Goal: Transaction & Acquisition: Purchase product/service

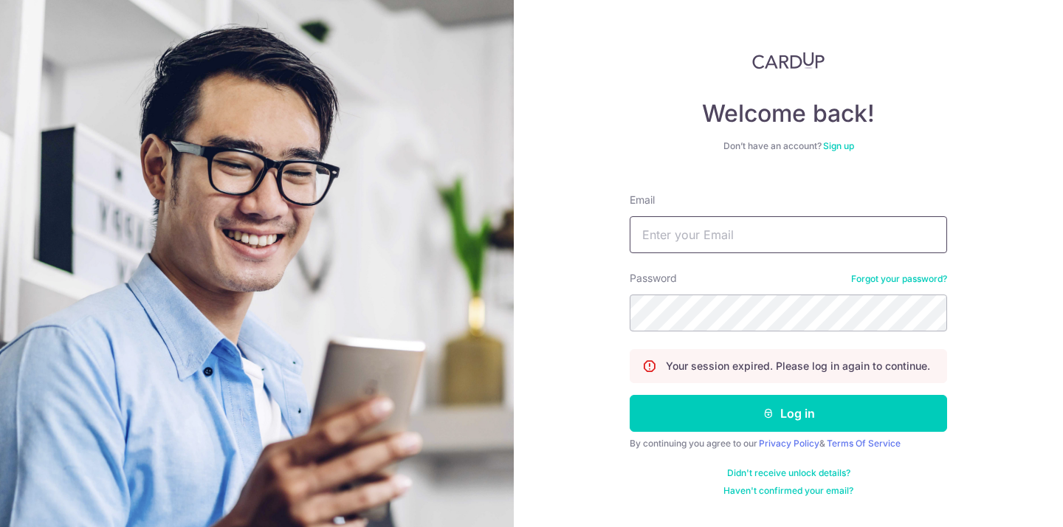
click at [754, 241] on input "Email" at bounding box center [787, 234] width 317 height 37
type input "rex@brewsg.com"
click at [629, 395] on button "Log in" at bounding box center [787, 413] width 317 height 37
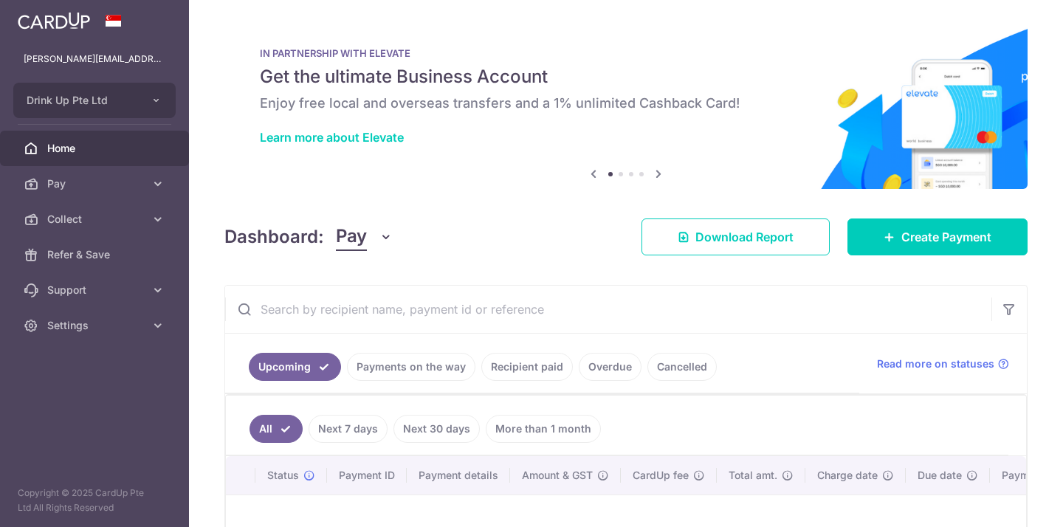
click at [380, 370] on link "Payments on the way" at bounding box center [411, 367] width 128 height 28
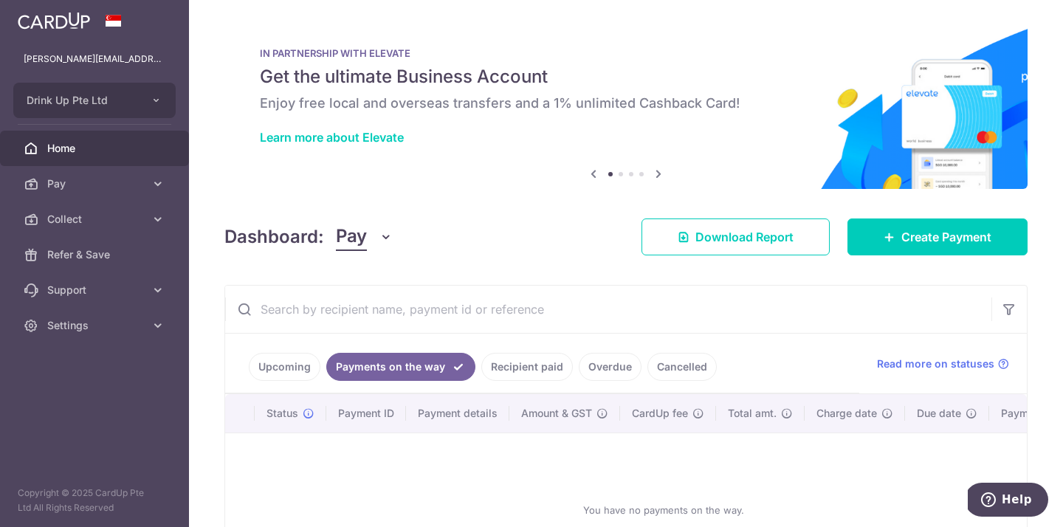
click at [533, 367] on link "Recipient paid" at bounding box center [526, 367] width 91 height 28
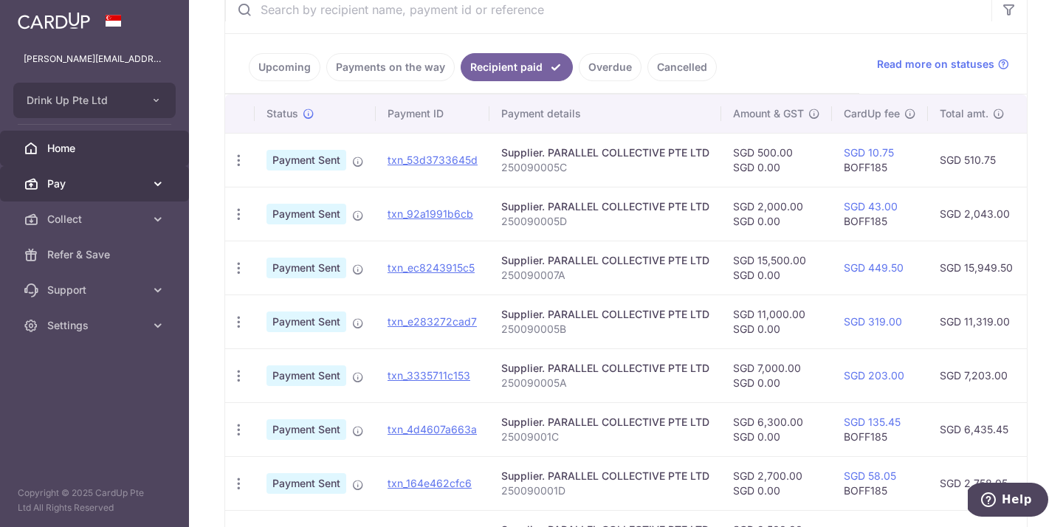
click at [92, 190] on span "Pay" at bounding box center [95, 183] width 97 height 15
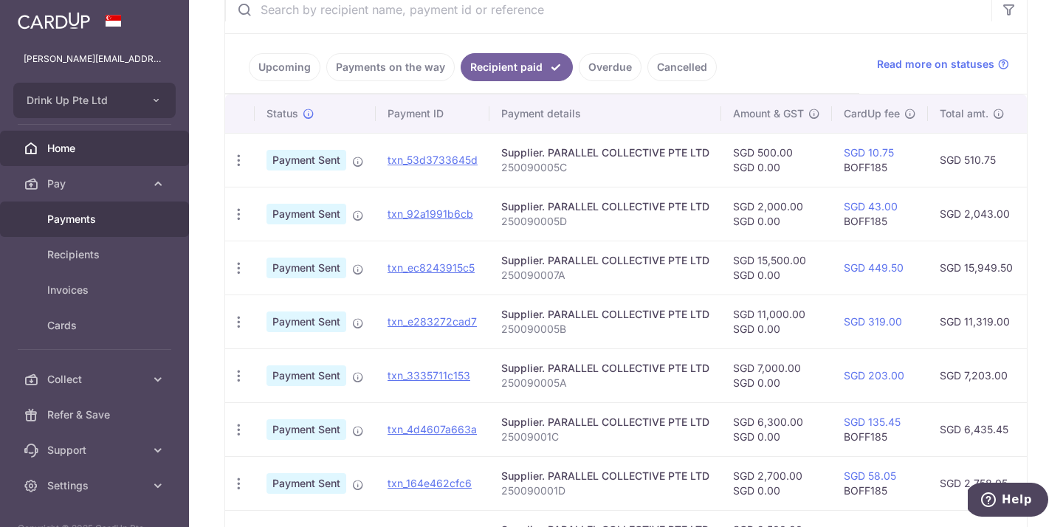
click at [91, 218] on span "Payments" at bounding box center [95, 219] width 97 height 15
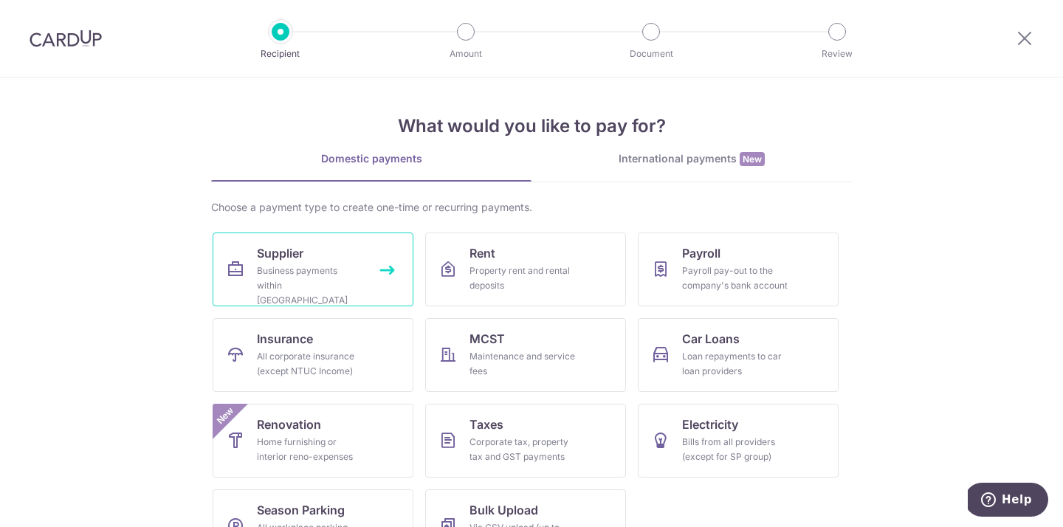
click at [246, 241] on link "Supplier Business payments within Singapore" at bounding box center [313, 269] width 201 height 74
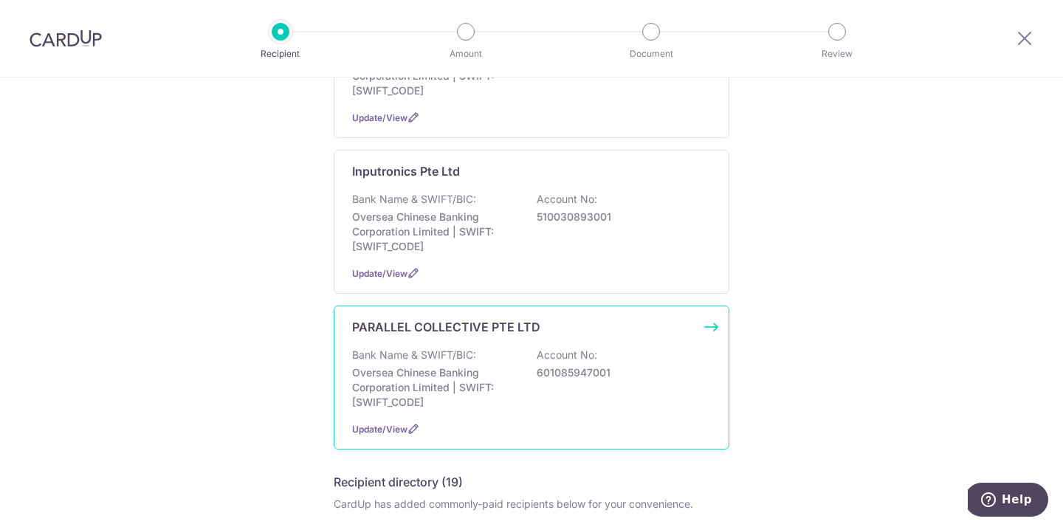
scroll to position [350, 0]
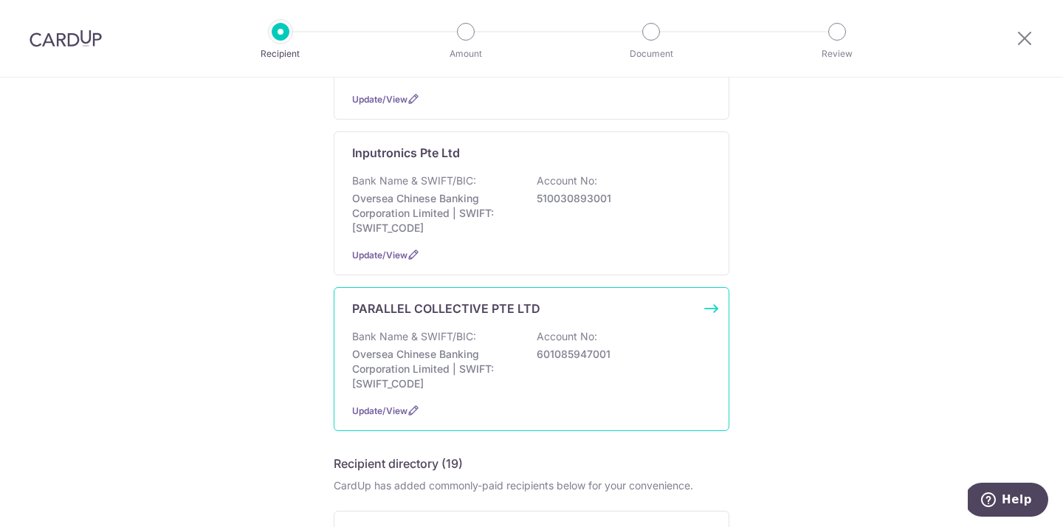
click at [463, 356] on p "Oversea Chinese Banking Corporation Limited | SWIFT: OCBCSGSGXXX" at bounding box center [434, 369] width 165 height 44
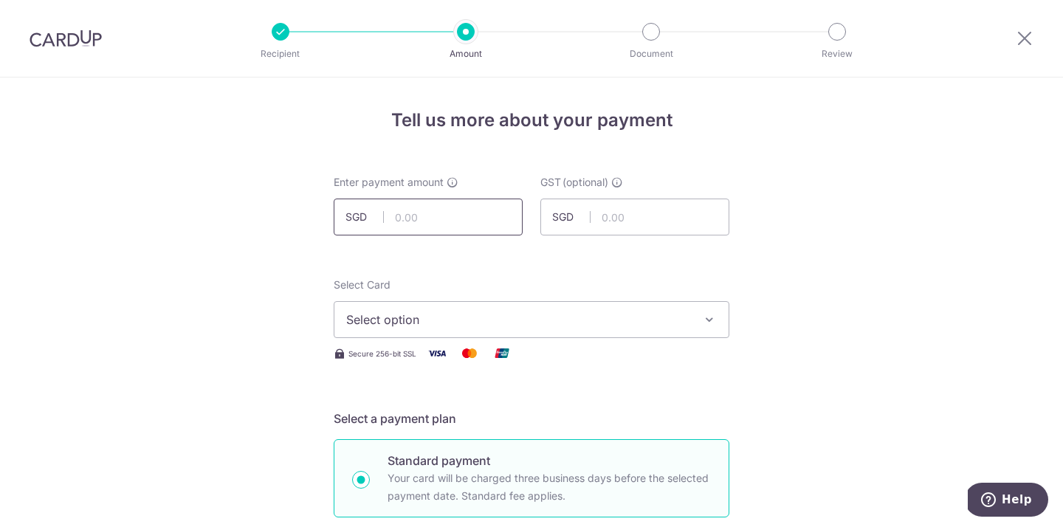
click at [443, 220] on input "text" at bounding box center [428, 216] width 189 height 37
type input "9,500.00"
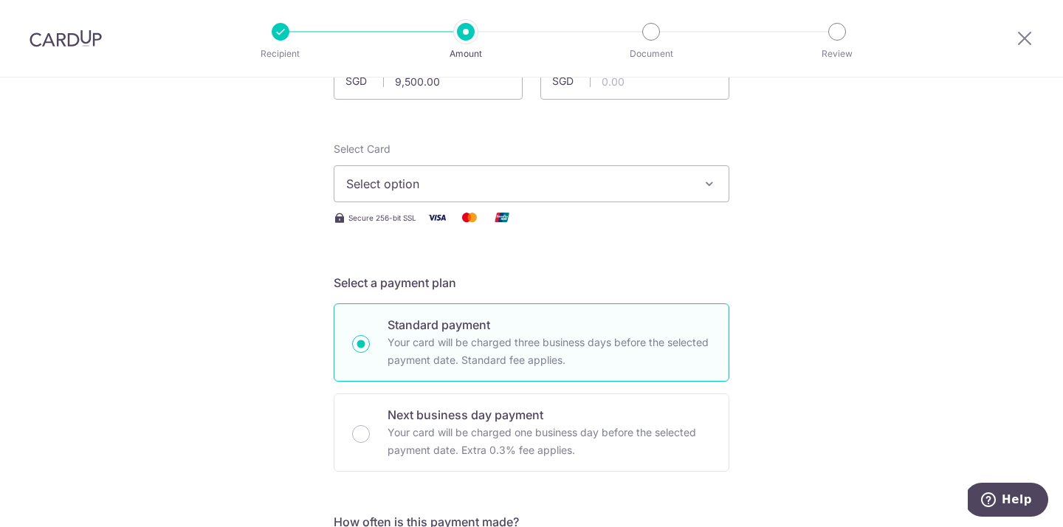
scroll to position [145, 0]
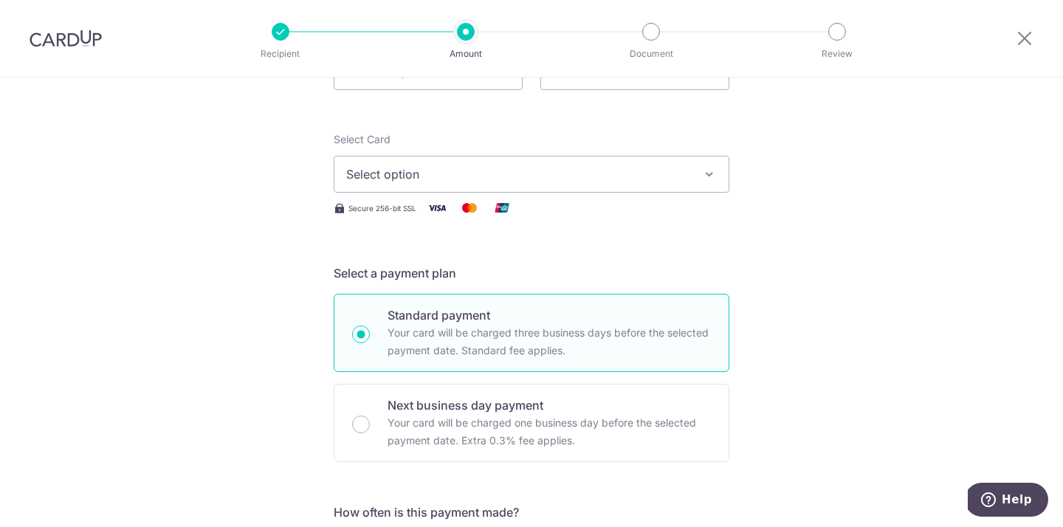
click at [379, 165] on span "Select option" at bounding box center [518, 174] width 344 height 18
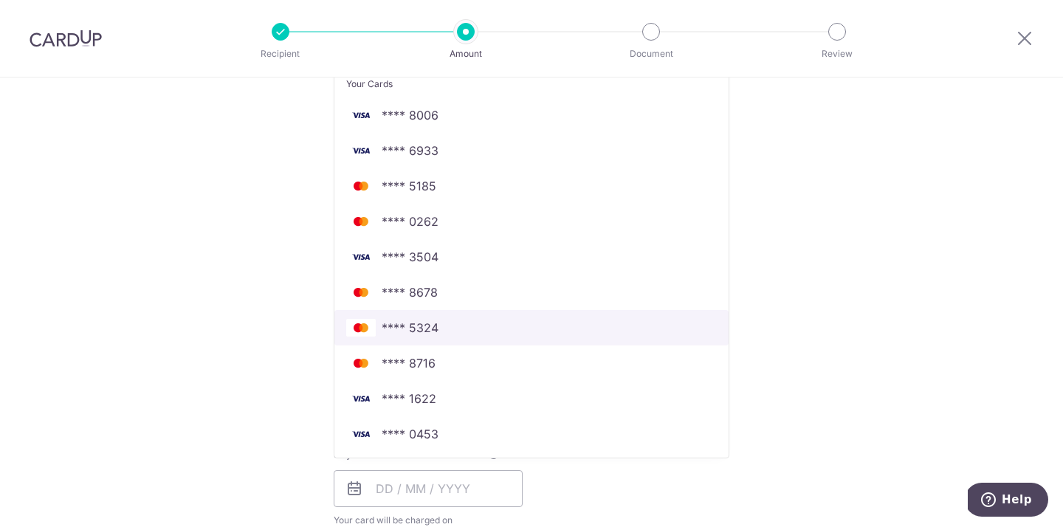
scroll to position [322, 0]
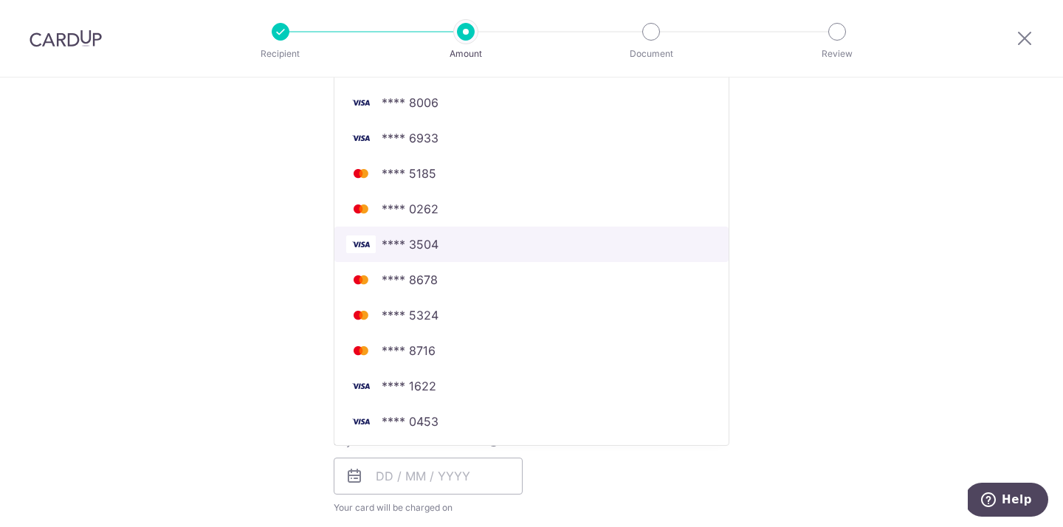
click at [370, 249] on img at bounding box center [361, 244] width 30 height 18
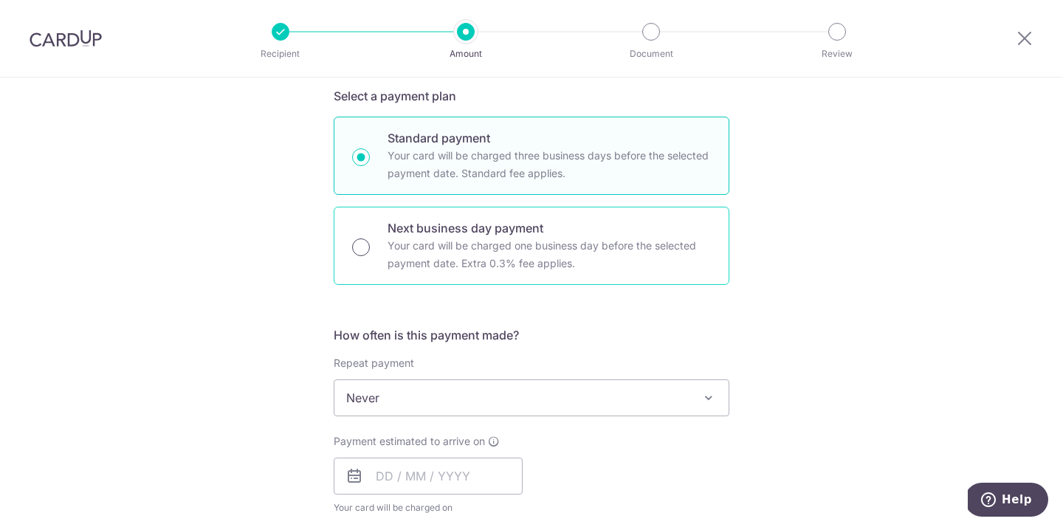
click at [362, 251] on input "Next business day payment Your card will be charged one business day before the…" at bounding box center [361, 247] width 18 height 18
radio input "true"
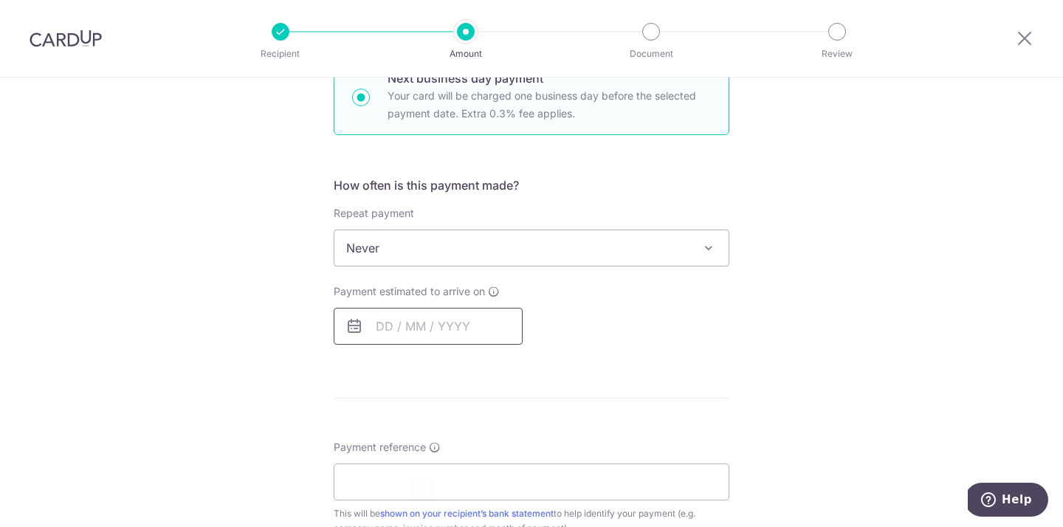
click at [381, 315] on input "text" at bounding box center [428, 326] width 189 height 37
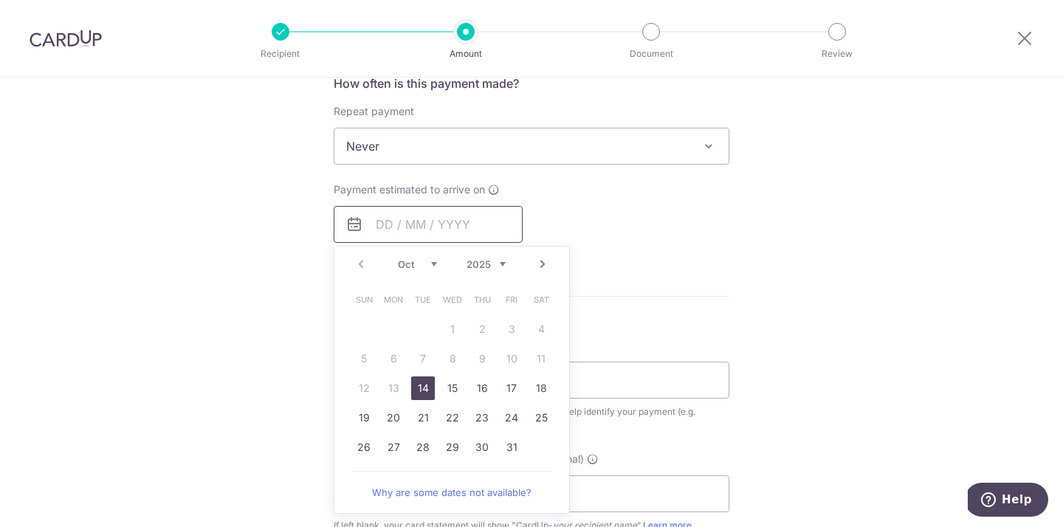
scroll to position [678, 0]
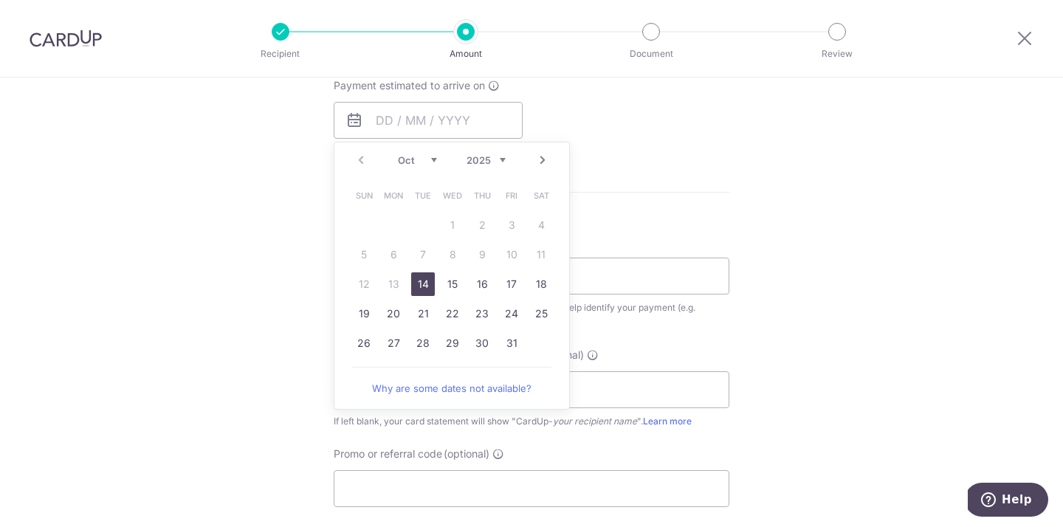
click at [418, 293] on link "14" at bounding box center [423, 284] width 24 height 24
type input "[DATE]"
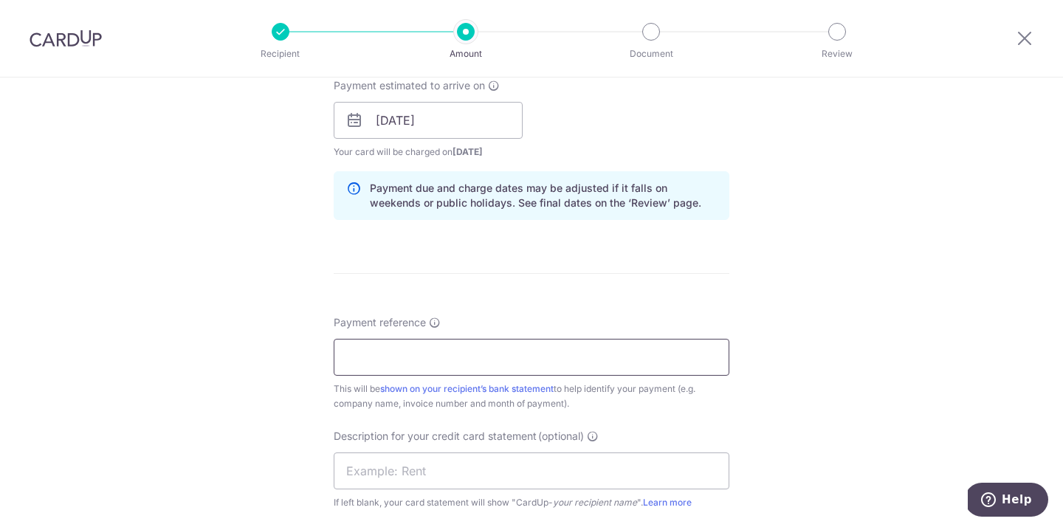
click at [384, 356] on input "Payment reference" at bounding box center [532, 357] width 396 height 37
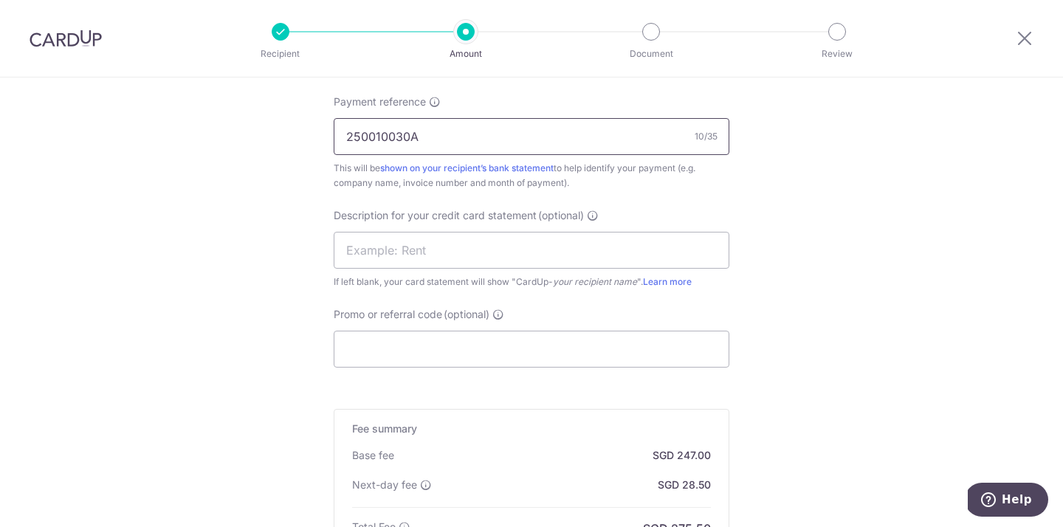
scroll to position [940, 0]
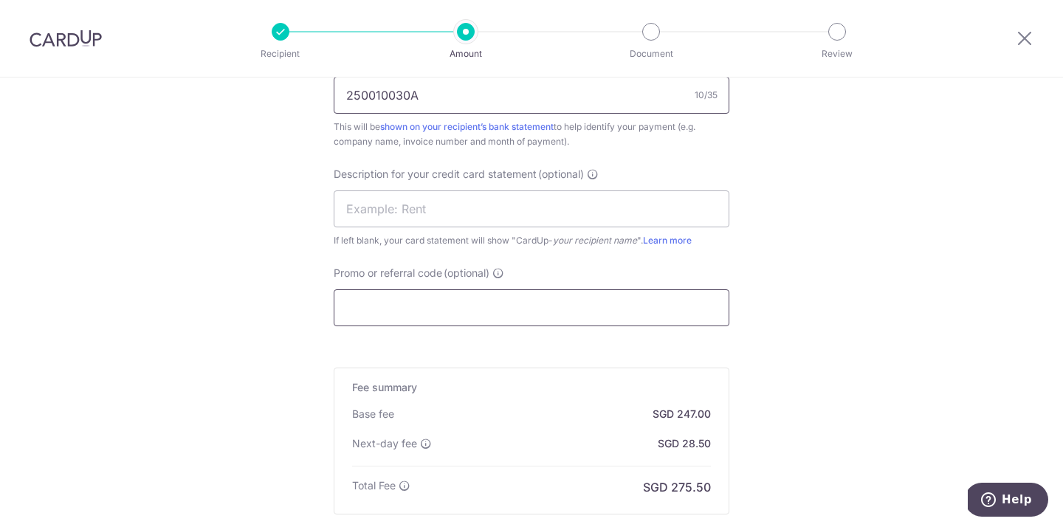
type input "250010030A"
click at [443, 311] on input "Promo or referral code (optional)" at bounding box center [532, 307] width 396 height 37
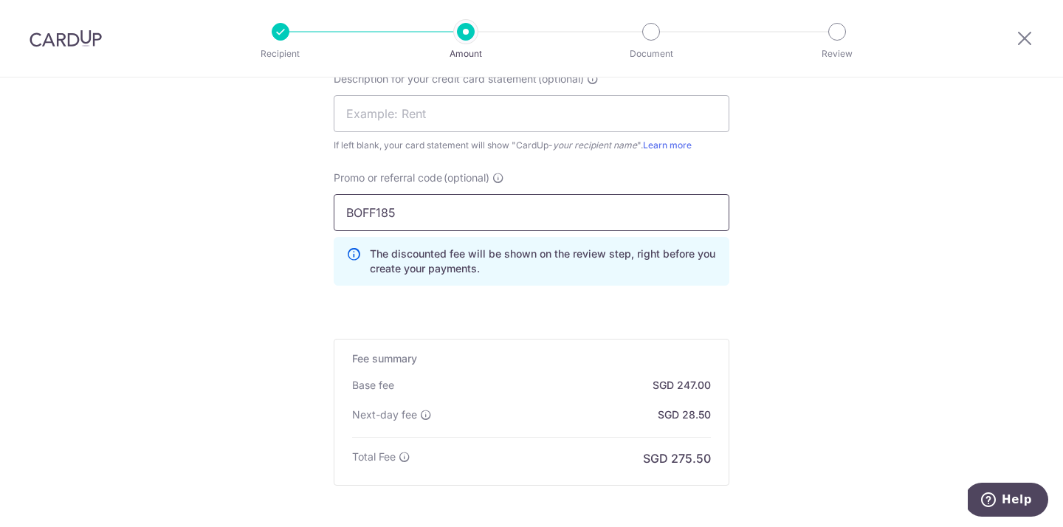
scroll to position [1183, 0]
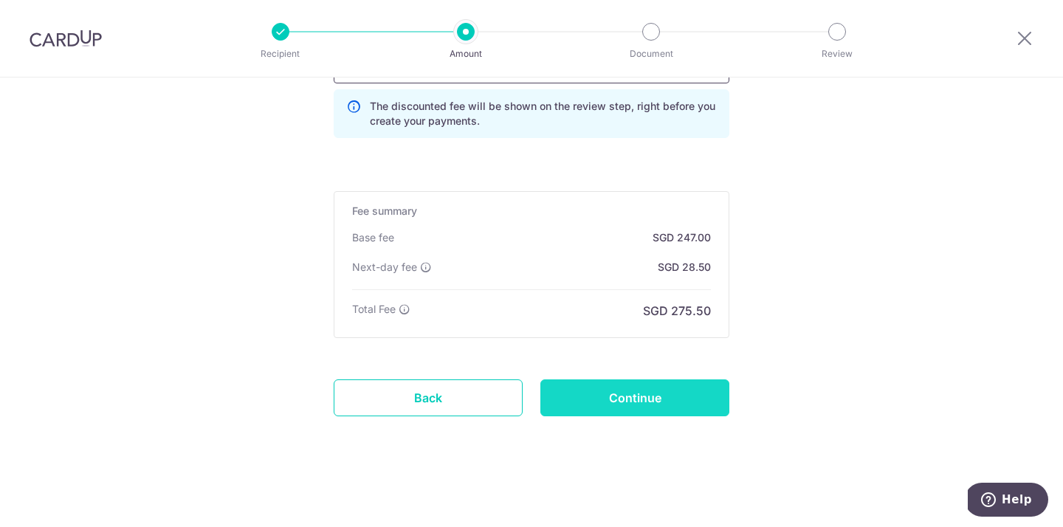
type input "BOFF185"
click at [673, 395] on input "Continue" at bounding box center [634, 397] width 189 height 37
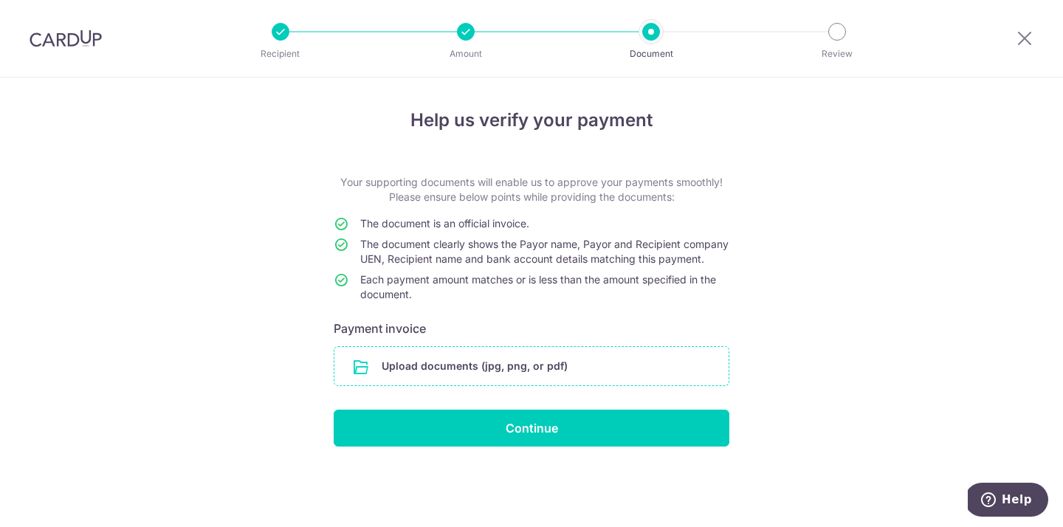
click at [350, 385] on input "file" at bounding box center [531, 366] width 394 height 38
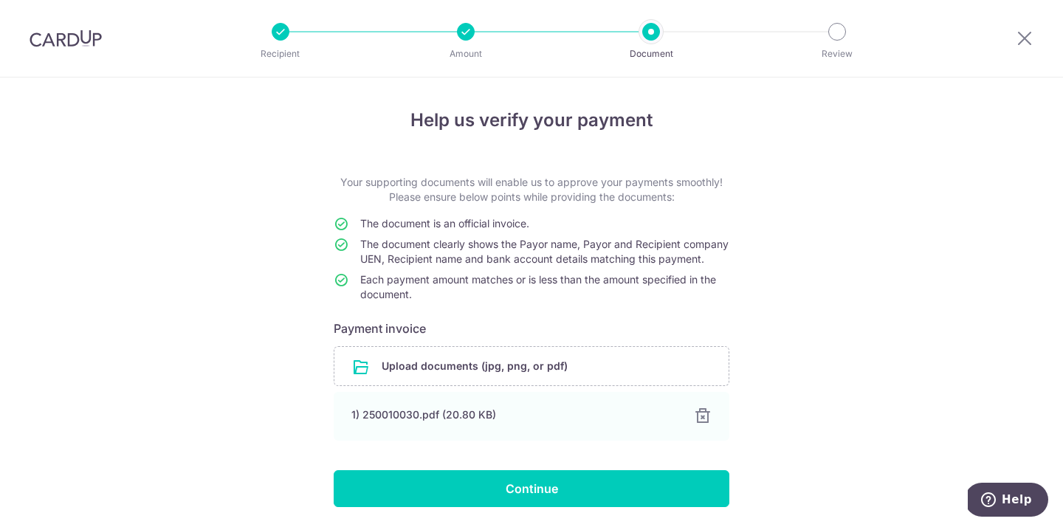
scroll to position [64, 0]
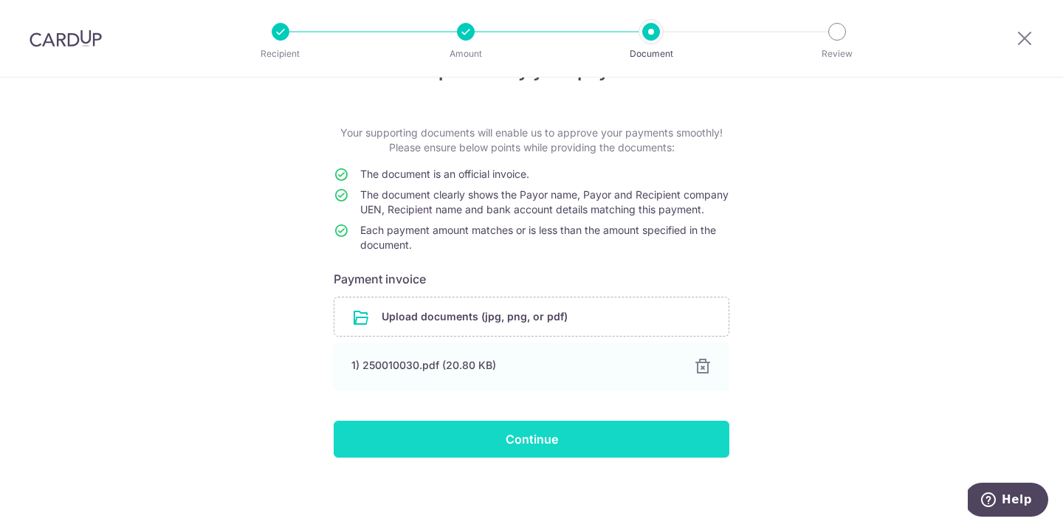
click at [557, 441] on input "Continue" at bounding box center [532, 439] width 396 height 37
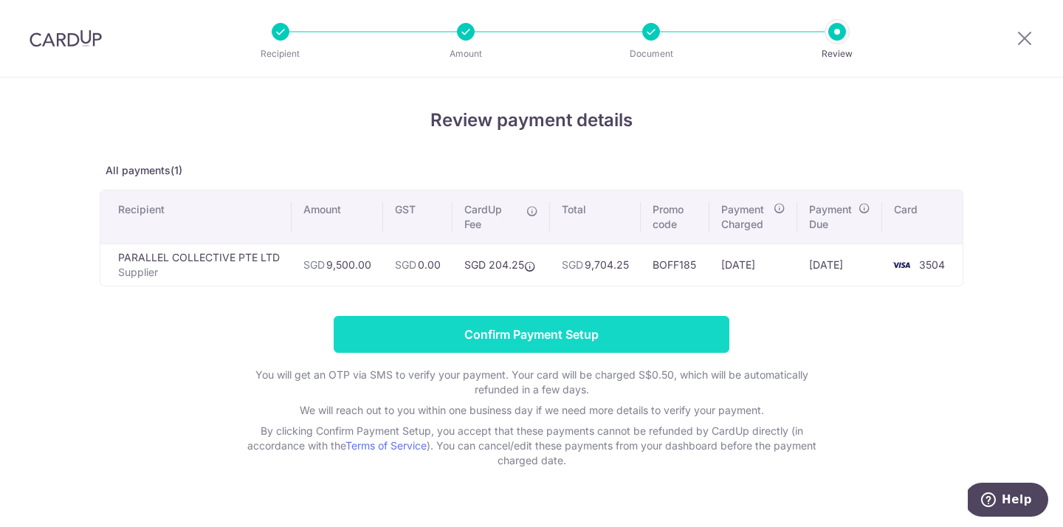
click at [516, 328] on input "Confirm Payment Setup" at bounding box center [532, 334] width 396 height 37
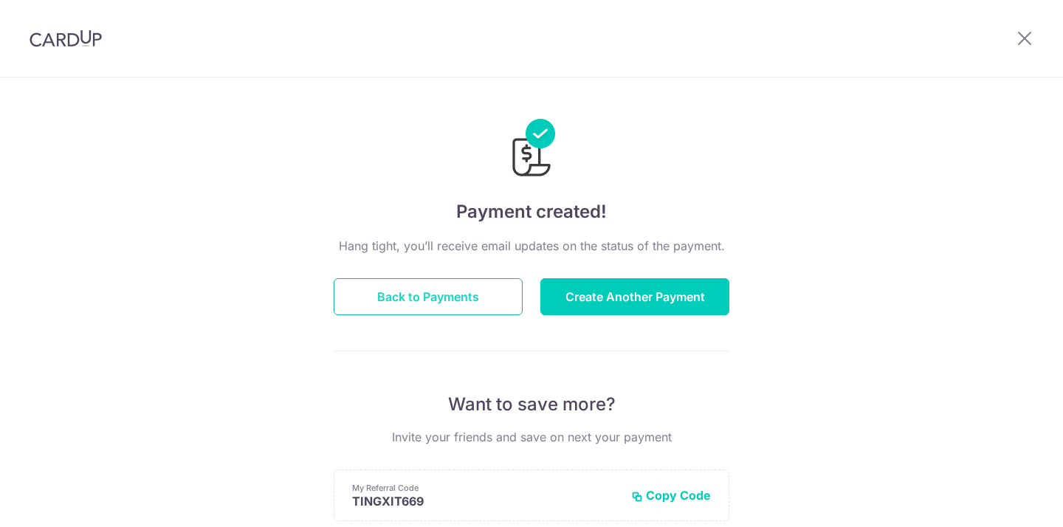
click at [477, 305] on button "Back to Payments" at bounding box center [428, 296] width 189 height 37
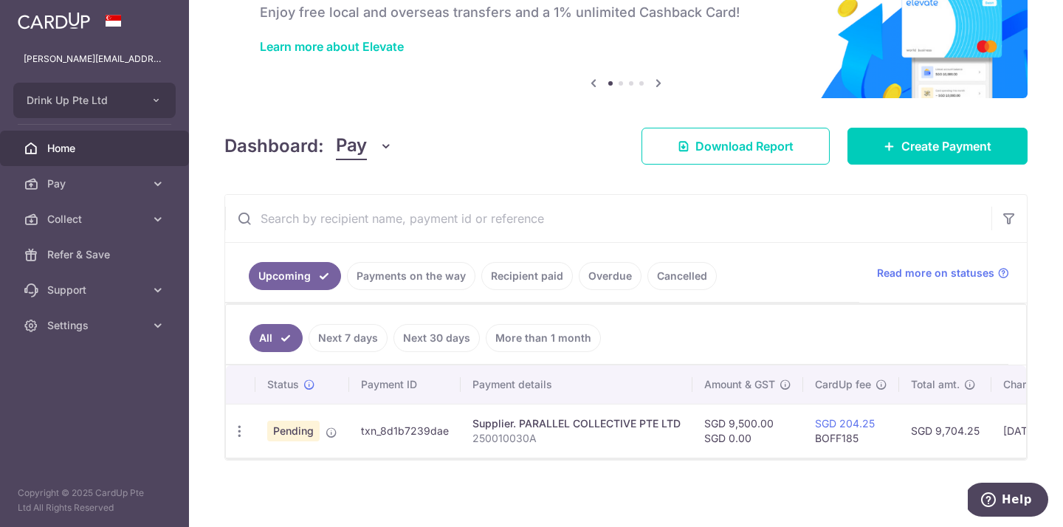
scroll to position [94, 0]
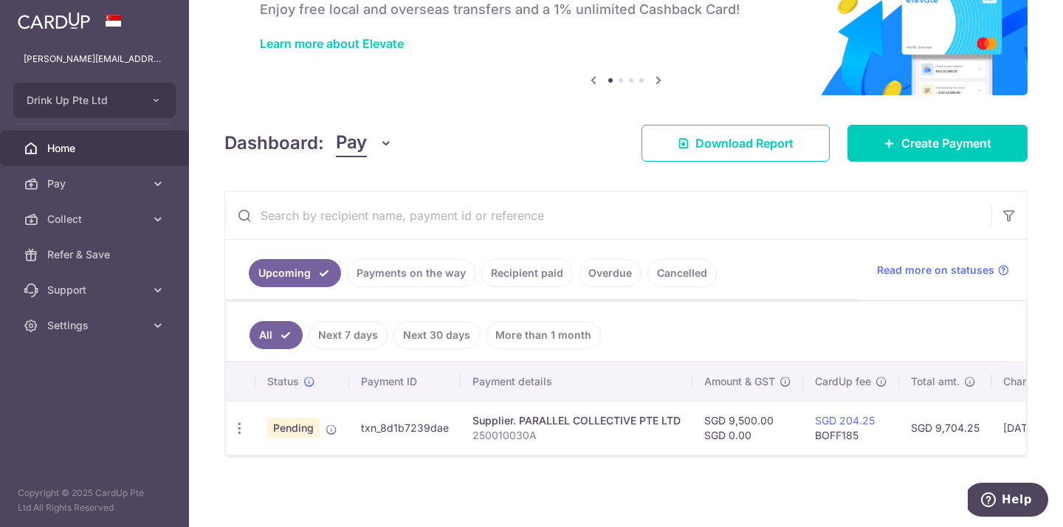
drag, startPoint x: 449, startPoint y: 427, endPoint x: 353, endPoint y: 427, distance: 95.2
click at [353, 427] on td "txn_8d1b7239dae" at bounding box center [404, 428] width 111 height 54
copy td "txn_8d1b7239dae"
